Goal: Task Accomplishment & Management: Manage account settings

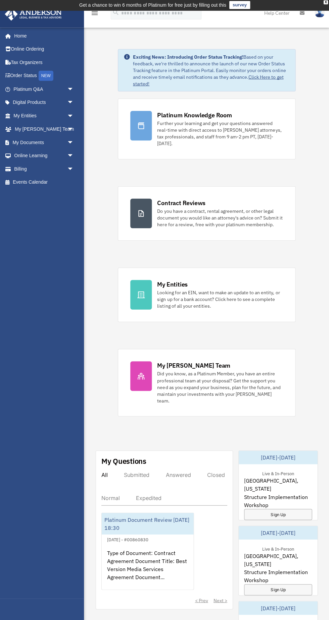
scroll to position [0, 0]
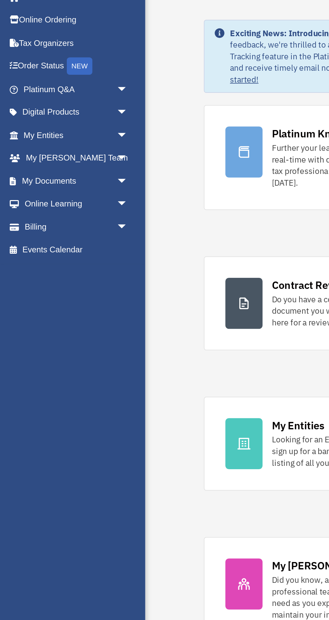
click at [76, 121] on span "arrow_drop_down" at bounding box center [73, 116] width 13 height 14
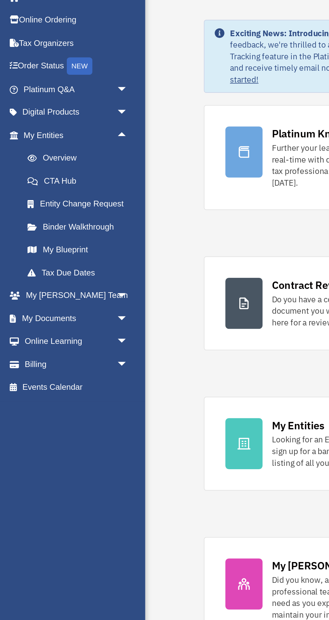
click at [54, 130] on link "Overview" at bounding box center [46, 129] width 74 height 13
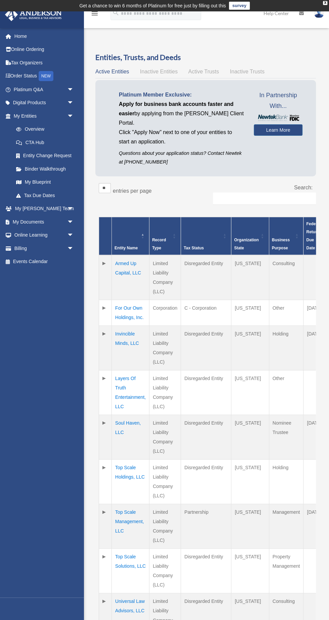
click at [209, 74] on span "Active Trusts" at bounding box center [203, 72] width 31 height 6
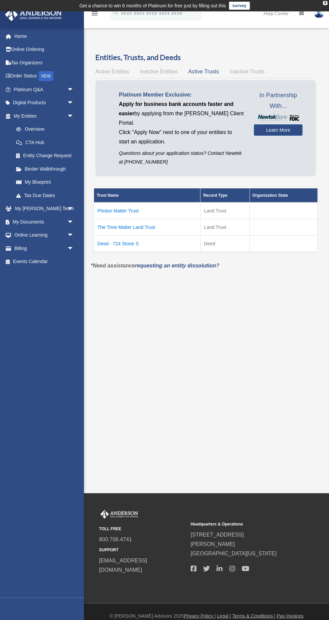
click at [128, 243] on td "Deed - 724 Stone S" at bounding box center [147, 243] width 106 height 17
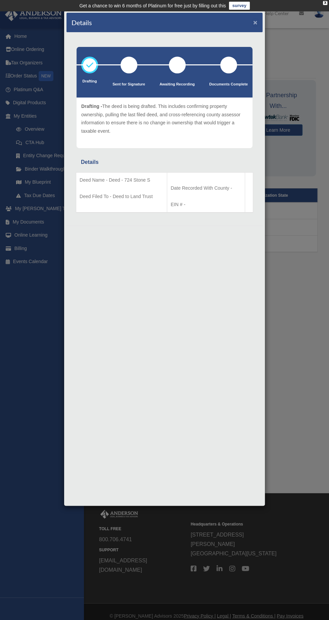
click at [256, 23] on button "×" at bounding box center [255, 22] width 4 height 7
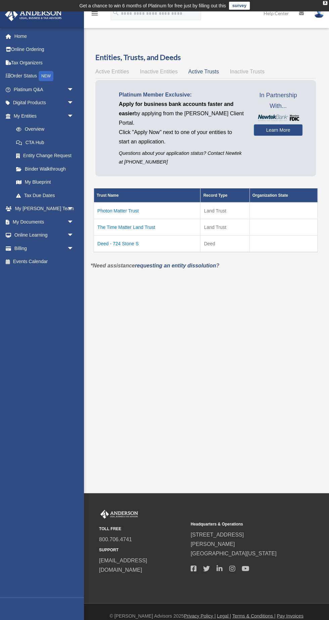
click at [107, 83] on div "Platinum Member Exclusive: Apply for business bank accounts faster and easier b…" at bounding box center [205, 128] width 220 height 96
click at [117, 70] on span "Active Entities" at bounding box center [112, 72] width 34 height 6
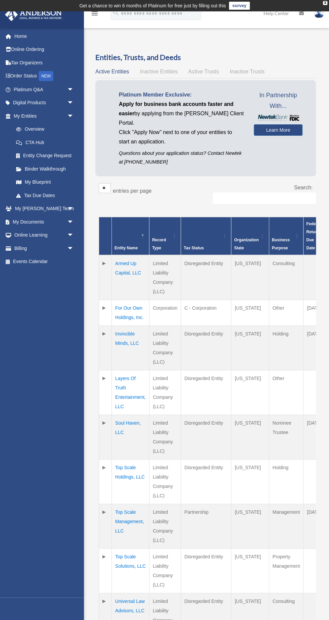
click at [205, 72] on span "Active Trusts" at bounding box center [203, 72] width 31 height 6
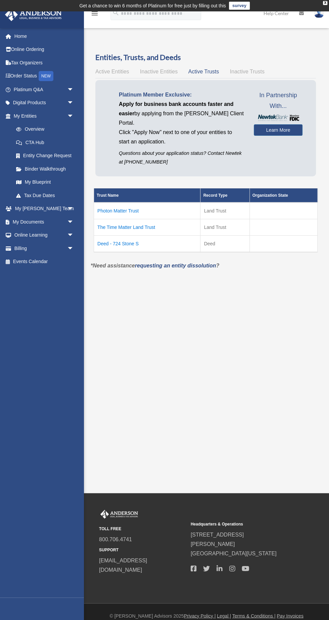
click at [120, 235] on td "Deed - 724 Stone S" at bounding box center [147, 243] width 106 height 17
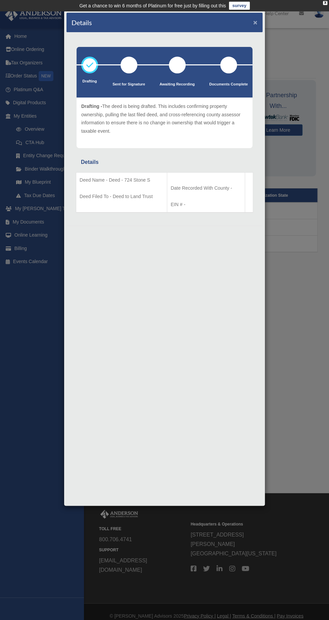
click at [255, 22] on button "×" at bounding box center [255, 22] width 4 height 7
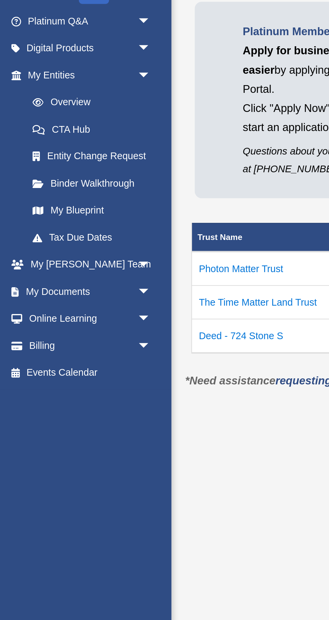
click at [68, 222] on span "arrow_drop_down" at bounding box center [73, 222] width 13 height 14
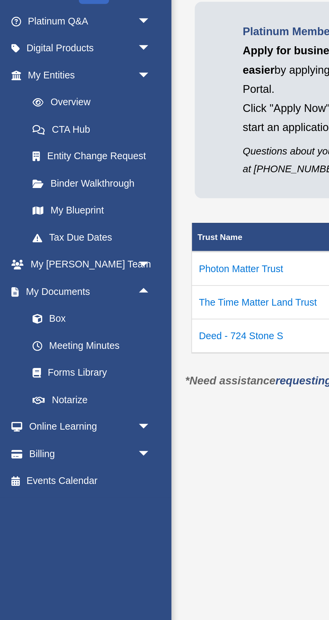
click at [41, 230] on link "Box" at bounding box center [46, 235] width 74 height 13
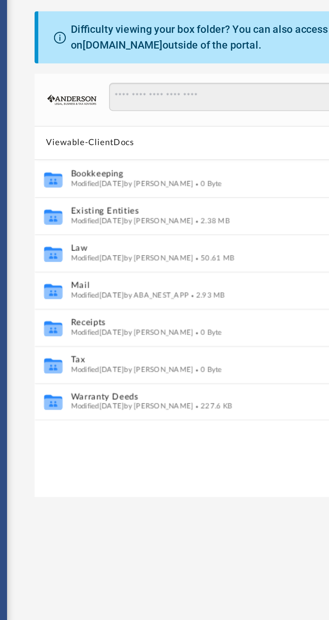
scroll to position [7, 0]
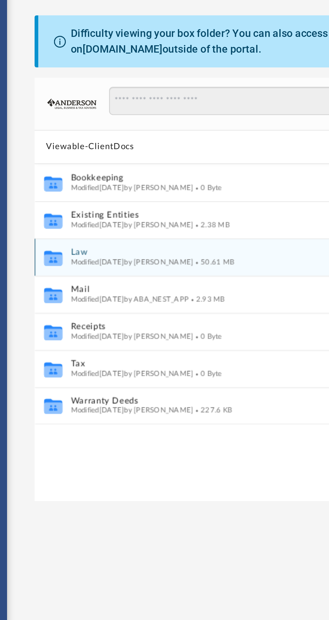
click at [139, 148] on span "Modified Fri Sep 12 2025 by Ashley Sevy" at bounding box center [139, 149] width 55 height 3
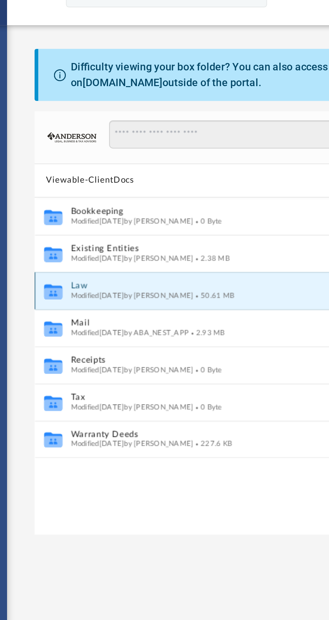
scroll to position [0, 0]
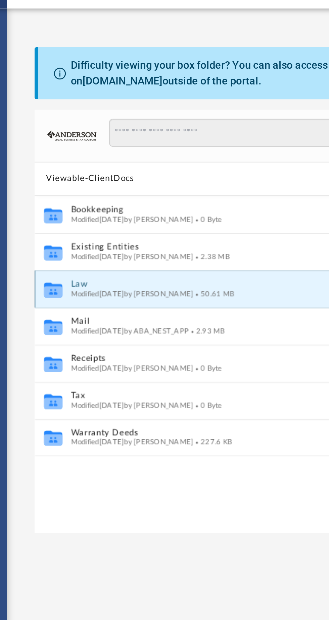
click at [116, 155] on span "Modified Fri Sep 12 2025 by Ashley Sevy" at bounding box center [139, 156] width 55 height 3
click at [119, 154] on button "Law" at bounding box center [201, 152] width 179 height 4
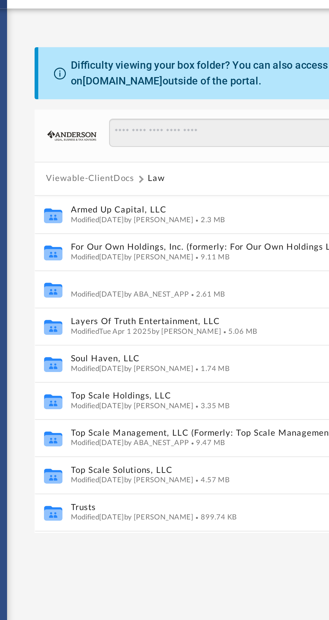
click at [126, 152] on button "Invincible Minds, LLC" at bounding box center [201, 152] width 179 height 4
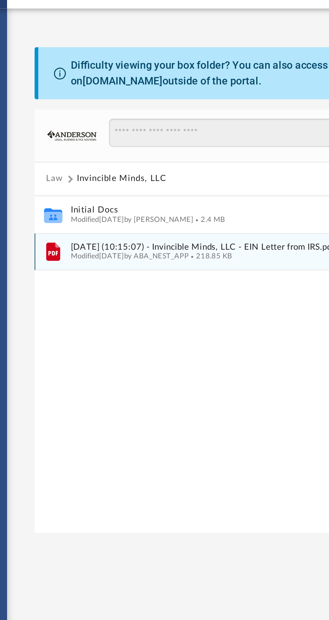
click at [140, 135] on span "2025.08.05 (10:15:07) - Invincible Minds, LLC - EIN Letter from IRS.pdf" at bounding box center [201, 135] width 179 height 4
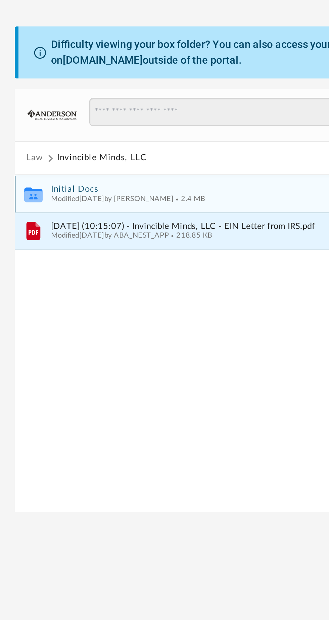
click at [127, 124] on span "Modified Tue Jul 29 2025 by Zoe Doyle" at bounding box center [139, 122] width 55 height 3
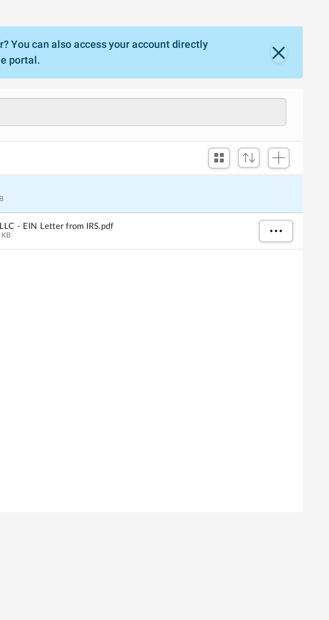
click at [209, 120] on button "Initial Docs" at bounding box center [201, 119] width 179 height 4
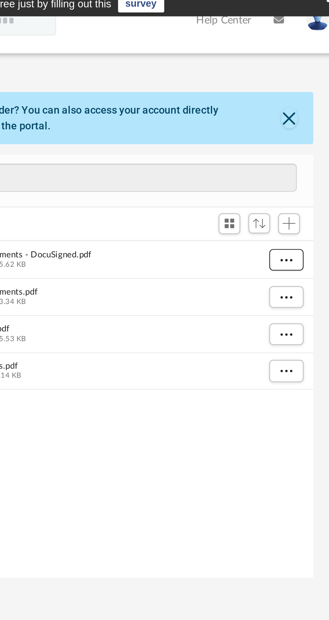
click at [304, 121] on span "More options" at bounding box center [303, 121] width 5 height 4
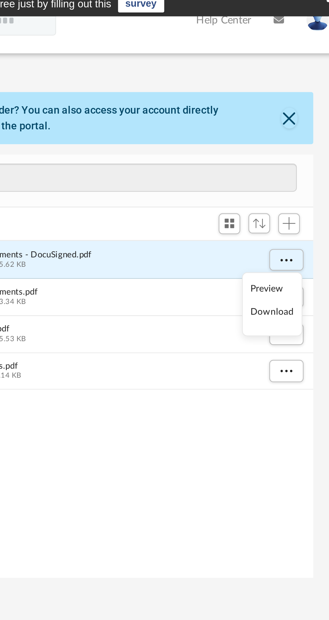
click at [299, 134] on li "Preview" at bounding box center [297, 134] width 19 height 7
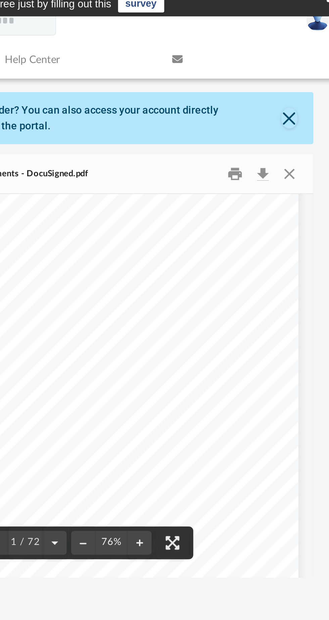
scroll to position [47, 0]
